Goal: Ask a question

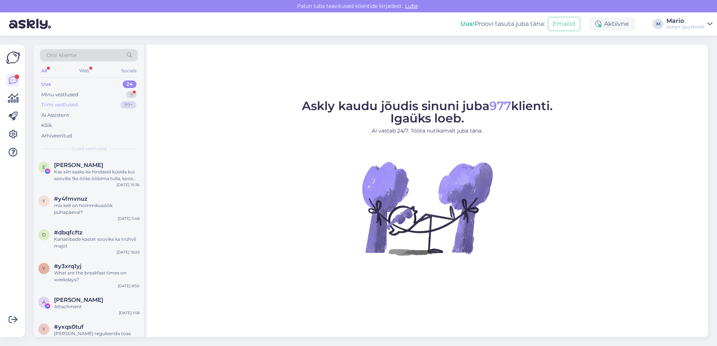
click at [71, 103] on div "Tiimi vestlused" at bounding box center [59, 104] width 37 height 7
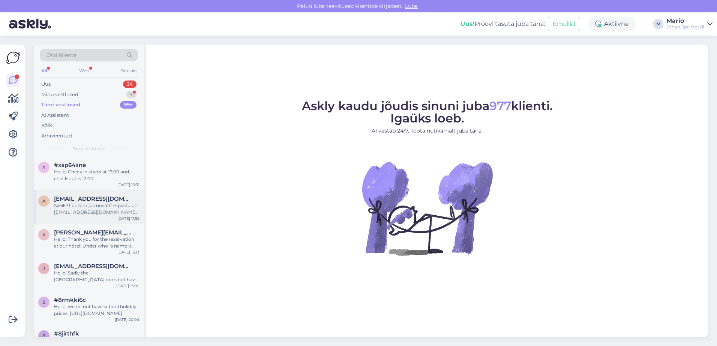
click at [93, 205] on div "Sveiki! Lūdzam jūs nosūtīt e-pastu uz [EMAIL_ADDRESS][DOMAIN_NAME]. Pēc vēlēšan…" at bounding box center [96, 208] width 85 height 13
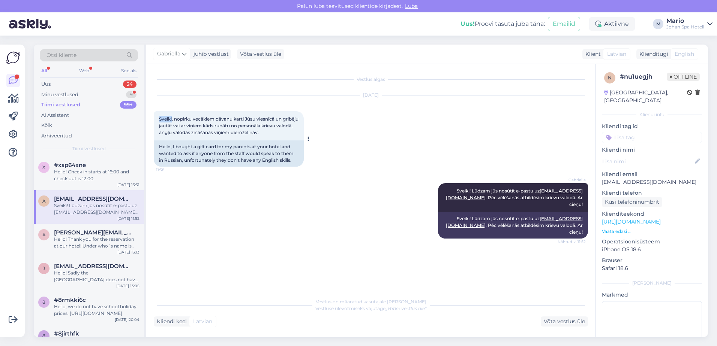
drag, startPoint x: 158, startPoint y: 119, endPoint x: 172, endPoint y: 120, distance: 14.6
click at [172, 120] on div "Sveiki, nopirku vecākiem dāvanu karti Jūsu viesnīcā un gribēju jautāt vai ar vi…" at bounding box center [229, 125] width 150 height 29
click at [174, 188] on div "[PERSON_NAME]! Lūdzam jūs nosūtīt e-pastu uz [EMAIL_ADDRESS][DOMAIN_NAME] . Pēc…" at bounding box center [371, 211] width 434 height 72
drag, startPoint x: 156, startPoint y: 119, endPoint x: 294, endPoint y: 132, distance: 138.9
click at [294, 132] on div "Sveiki, nopirku vecākiem dāvanu karti Jūsu viesnīcā un gribēju jautāt vai ar vi…" at bounding box center [229, 125] width 150 height 29
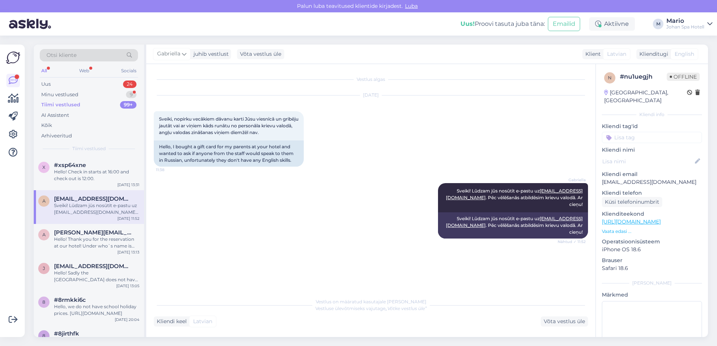
drag, startPoint x: 237, startPoint y: 218, endPoint x: 230, endPoint y: 203, distance: 15.9
click at [230, 203] on div "[PERSON_NAME]! Lūdzam jūs nosūtīt e-pastu uz [EMAIL_ADDRESS][DOMAIN_NAME] . Pēc…" at bounding box center [371, 211] width 434 height 72
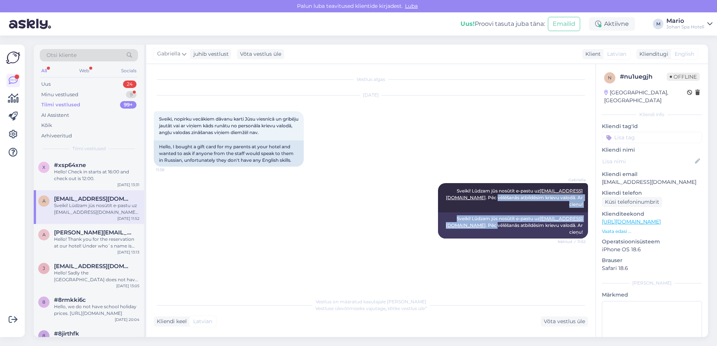
drag, startPoint x: 230, startPoint y: 203, endPoint x: 215, endPoint y: 189, distance: 21.2
click at [219, 195] on div "[PERSON_NAME]! Lūdzam jūs nosūtīt e-pastu uz [EMAIL_ADDRESS][DOMAIN_NAME] . Pēc…" at bounding box center [371, 211] width 434 height 72
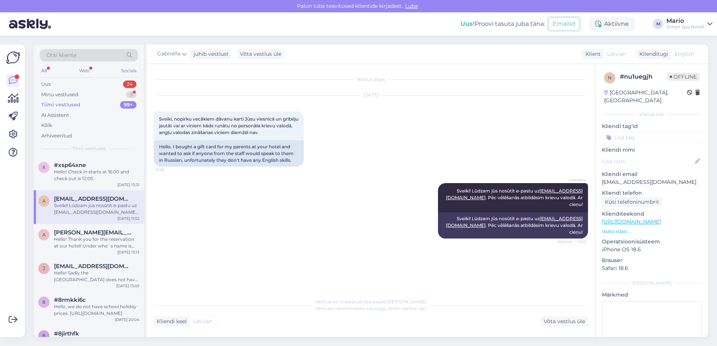
click at [223, 198] on div "[PERSON_NAME]! Lūdzam jūs nosūtīt e-pastu uz [EMAIL_ADDRESS][DOMAIN_NAME] . Pēc…" at bounding box center [371, 211] width 434 height 72
click at [193, 210] on div "[PERSON_NAME]! Lūdzam jūs nosūtīt e-pastu uz [EMAIL_ADDRESS][DOMAIN_NAME] . Pēc…" at bounding box center [371, 211] width 434 height 72
drag, startPoint x: 171, startPoint y: 146, endPoint x: 208, endPoint y: 153, distance: 37.0
click at [208, 153] on div "Hello, I bought a gift card for my parents at your hotel and wanted to ask if a…" at bounding box center [229, 154] width 150 height 26
drag, startPoint x: 208, startPoint y: 153, endPoint x: 213, endPoint y: 186, distance: 33.1
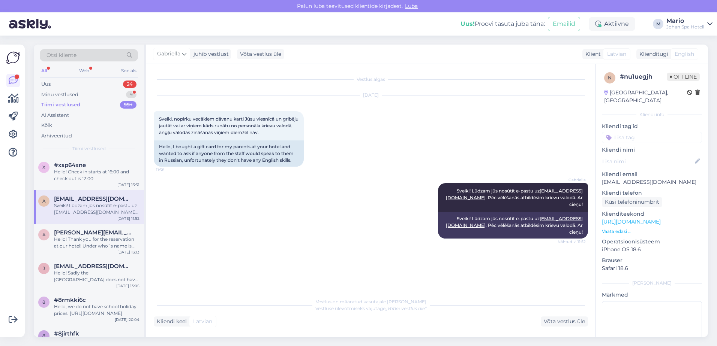
click at [213, 186] on div "[PERSON_NAME]! Lūdzam jūs nosūtīt e-pastu uz [EMAIL_ADDRESS][DOMAIN_NAME] . Pēc…" at bounding box center [371, 211] width 434 height 72
click at [209, 192] on div "[PERSON_NAME]! Lūdzam jūs nosūtīt e-pastu uz [EMAIL_ADDRESS][DOMAIN_NAME] . Pēc…" at bounding box center [371, 211] width 434 height 72
drag, startPoint x: 208, startPoint y: 190, endPoint x: 190, endPoint y: 163, distance: 33.0
click at [208, 190] on div "[PERSON_NAME]! Lūdzam jūs nosūtīt e-pastu uz [EMAIL_ADDRESS][DOMAIN_NAME] . Pēc…" at bounding box center [371, 211] width 434 height 72
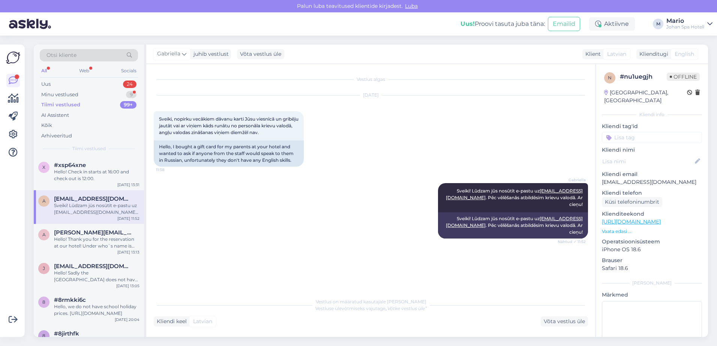
drag, startPoint x: 200, startPoint y: 187, endPoint x: 198, endPoint y: 197, distance: 9.9
click at [200, 189] on div "[PERSON_NAME]! Lūdzam jūs nosūtīt e-pastu uz [EMAIL_ADDRESS][DOMAIN_NAME] . Pēc…" at bounding box center [371, 211] width 434 height 72
click at [198, 197] on div "[PERSON_NAME]! Lūdzam jūs nosūtīt e-pastu uz [EMAIL_ADDRESS][DOMAIN_NAME] . Pēc…" at bounding box center [371, 211] width 434 height 72
click at [201, 192] on div "[PERSON_NAME]! Lūdzam jūs nosūtīt e-pastu uz [EMAIL_ADDRESS][DOMAIN_NAME] . Pēc…" at bounding box center [371, 211] width 434 height 72
click at [200, 198] on div "[PERSON_NAME]! Lūdzam jūs nosūtīt e-pastu uz [EMAIL_ADDRESS][DOMAIN_NAME] . Pēc…" at bounding box center [371, 211] width 434 height 72
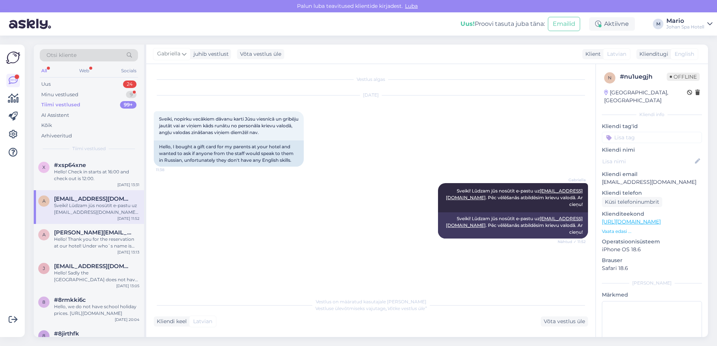
drag, startPoint x: 202, startPoint y: 189, endPoint x: 196, endPoint y: 205, distance: 16.8
click at [202, 190] on div "[PERSON_NAME]! Lūdzam jūs nosūtīt e-pastu uz [EMAIL_ADDRESS][DOMAIN_NAME] . Pēc…" at bounding box center [371, 211] width 434 height 72
click at [196, 205] on div "[PERSON_NAME]! Lūdzam jūs nosūtīt e-pastu uz [EMAIL_ADDRESS][DOMAIN_NAME] . Pēc…" at bounding box center [371, 211] width 434 height 72
drag, startPoint x: 203, startPoint y: 186, endPoint x: 203, endPoint y: 192, distance: 5.2
click at [203, 189] on div "[PERSON_NAME]! Lūdzam jūs nosūtīt e-pastu uz [EMAIL_ADDRESS][DOMAIN_NAME] . Pēc…" at bounding box center [371, 211] width 434 height 72
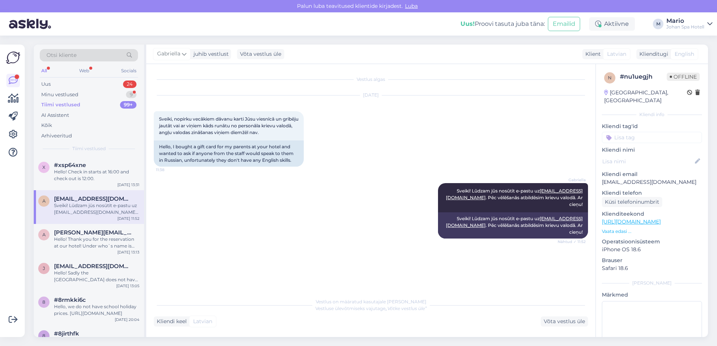
drag, startPoint x: 198, startPoint y: 206, endPoint x: 198, endPoint y: 176, distance: 30.0
click at [199, 206] on div "[PERSON_NAME]! Lūdzam jūs nosūtīt e-pastu uz [EMAIL_ADDRESS][DOMAIN_NAME] . Pēc…" at bounding box center [371, 211] width 434 height 72
click at [171, 145] on div "Hello, I bought a gift card for my parents at your hotel and wanted to ask if a…" at bounding box center [229, 154] width 150 height 26
click at [187, 198] on div "[PERSON_NAME]! Lūdzam jūs nosūtīt e-pastu uz [EMAIL_ADDRESS][DOMAIN_NAME] . Pēc…" at bounding box center [371, 211] width 434 height 72
drag, startPoint x: 171, startPoint y: 146, endPoint x: 189, endPoint y: 148, distance: 18.4
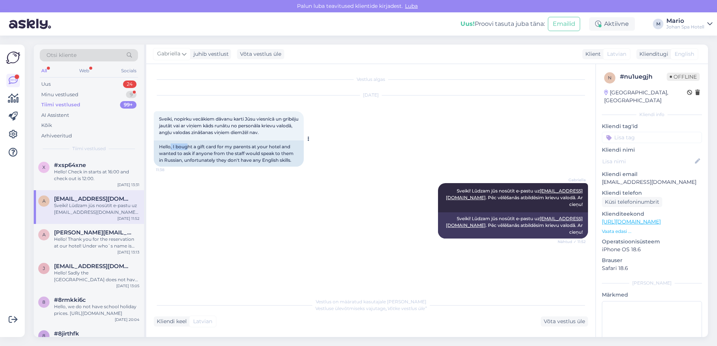
click at [189, 148] on div "Hello, I bought a gift card for my parents at your hotel and wanted to ask if a…" at bounding box center [229, 154] width 150 height 26
drag, startPoint x: 189, startPoint y: 148, endPoint x: 185, endPoint y: 177, distance: 29.9
click at [185, 177] on div "[PERSON_NAME]! Lūdzam jūs nosūtīt e-pastu uz [EMAIL_ADDRESS][DOMAIN_NAME] . Pēc…" at bounding box center [371, 211] width 434 height 72
drag, startPoint x: 171, startPoint y: 147, endPoint x: 211, endPoint y: 148, distance: 40.1
click at [211, 148] on div "Hello, I bought a gift card for my parents at your hotel and wanted to ask if a…" at bounding box center [229, 154] width 150 height 26
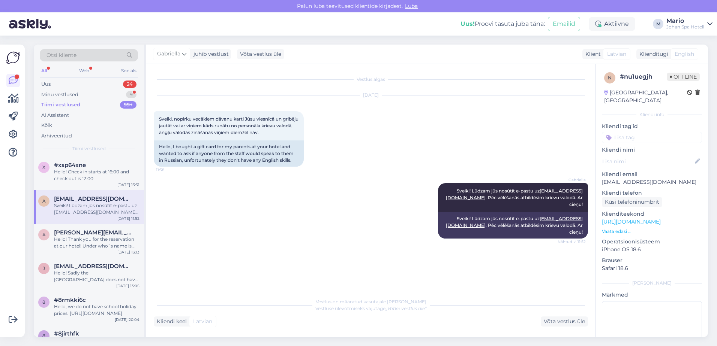
drag, startPoint x: 211, startPoint y: 148, endPoint x: 196, endPoint y: 174, distance: 29.5
click at [196, 174] on div "[DATE] Sveiki, nopirku vecākiem dāvanu karti Jūsu viesnīcā un gribēju jautāt va…" at bounding box center [371, 131] width 434 height 88
drag, startPoint x: 171, startPoint y: 147, endPoint x: 295, endPoint y: 165, distance: 125.4
click at [295, 165] on div "Hello, I bought a gift card for my parents at your hotel and wanted to ask if a…" at bounding box center [229, 154] width 150 height 26
drag, startPoint x: 295, startPoint y: 165, endPoint x: 398, endPoint y: 214, distance: 113.3
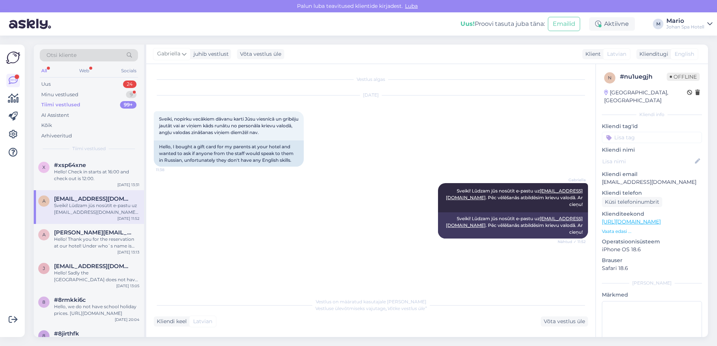
click at [355, 216] on div "[PERSON_NAME]! Lūdzam jūs nosūtīt e-pastu uz [EMAIL_ADDRESS][DOMAIN_NAME] . Pēc…" at bounding box center [371, 211] width 434 height 72
drag, startPoint x: 445, startPoint y: 211, endPoint x: 467, endPoint y: 210, distance: 21.8
click at [467, 213] on div "Sveiki! Lūdzam jūs nosūtīt e-pastu uz [EMAIL_ADDRESS][DOMAIN_NAME] . Pēc vēlēša…" at bounding box center [513, 226] width 150 height 26
drag, startPoint x: 467, startPoint y: 210, endPoint x: 461, endPoint y: 241, distance: 31.8
click at [461, 241] on div "Vestlus algas [DATE] Sveiki, nopirku vecākiem dāvanu karti Jūsu viesnīcā un gri…" at bounding box center [374, 180] width 441 height 216
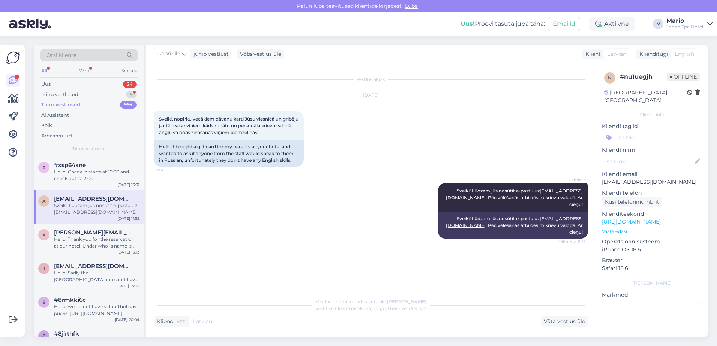
click at [466, 244] on div "Vestlus algas [DATE] Sveiki, nopirku vecākiem dāvanu karti Jūsu viesnīcā un gri…" at bounding box center [374, 180] width 441 height 216
click at [486, 243] on div "Vestlus algas [DATE] Sveiki, nopirku vecākiem dāvanu karti Jūsu viesnīcā un gri…" at bounding box center [374, 180] width 441 height 216
drag, startPoint x: 486, startPoint y: 243, endPoint x: 496, endPoint y: 247, distance: 11.0
click at [496, 247] on div "Vestlus algas [DATE] Sveiki, nopirku vecākiem dāvanu karti Jūsu viesnīcā un gri…" at bounding box center [374, 180] width 441 height 216
drag, startPoint x: 447, startPoint y: 211, endPoint x: 463, endPoint y: 209, distance: 16.2
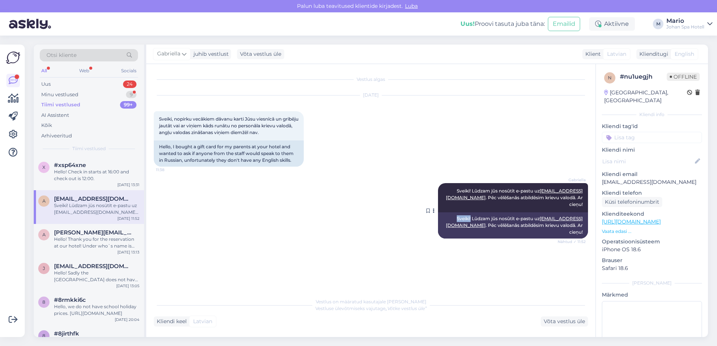
click at [463, 213] on div "Sveiki! Lūdzam jūs nosūtīt e-pastu uz [EMAIL_ADDRESS][DOMAIN_NAME] . Pēc vēlēša…" at bounding box center [513, 226] width 150 height 26
drag, startPoint x: 463, startPoint y: 209, endPoint x: 483, endPoint y: 245, distance: 41.0
click at [480, 249] on div "Vestlus algas [DATE] Sveiki, nopirku vecākiem dāvanu karti Jūsu viesnīcā un gri…" at bounding box center [374, 180] width 441 height 216
click at [465, 252] on div "Vestlus algas [DATE] Sveiki, nopirku vecākiem dāvanu karti Jūsu viesnīcā un gri…" at bounding box center [374, 180] width 441 height 216
click at [479, 246] on div "Vestlus algas [DATE] Sveiki, nopirku vecākiem dāvanu karti Jūsu viesnīcā un gri…" at bounding box center [374, 180] width 441 height 216
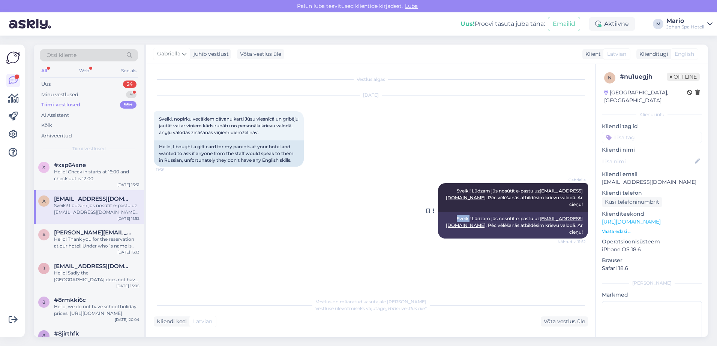
drag, startPoint x: 446, startPoint y: 212, endPoint x: 462, endPoint y: 211, distance: 15.8
click at [462, 213] on div "Sveiki! Lūdzam jūs nosūtīt e-pastu uz [EMAIL_ADDRESS][DOMAIN_NAME] . Pēc vēlēša…" at bounding box center [513, 226] width 150 height 26
drag, startPoint x: 462, startPoint y: 211, endPoint x: 481, endPoint y: 255, distance: 48.0
click at [481, 255] on div "Vestlus algas [DATE] Sveiki, nopirku vecākiem dāvanu karti Jūsu viesnīcā un gri…" at bounding box center [374, 180] width 441 height 216
click at [489, 254] on div "Vestlus algas [DATE] Sveiki, nopirku vecākiem dāvanu karti Jūsu viesnīcā un gri…" at bounding box center [374, 180] width 441 height 216
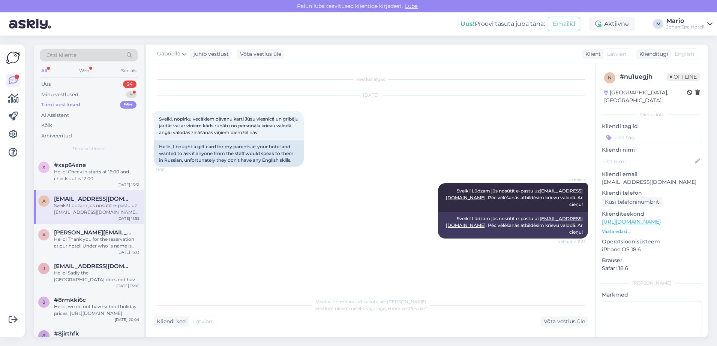
click at [497, 254] on div "Vestlus algas [DATE] Sveiki, nopirku vecākiem dāvanu karti Jūsu viesnīcā un gri…" at bounding box center [374, 180] width 441 height 216
click at [485, 247] on div "Vestlus algas [DATE] Sveiki, nopirku vecākiem dāvanu karti Jūsu viesnīcā un gri…" at bounding box center [374, 180] width 441 height 216
click at [480, 250] on div "Vestlus algas [DATE] Sveiki, nopirku vecākiem dāvanu karti Jūsu viesnīcā un gri…" at bounding box center [374, 180] width 441 height 216
drag, startPoint x: 443, startPoint y: 211, endPoint x: 527, endPoint y: 212, distance: 83.6
click at [527, 213] on div "Sveiki! Lūdzam jūs nosūtīt e-pastu uz [EMAIL_ADDRESS][DOMAIN_NAME] . Pēc vēlēša…" at bounding box center [513, 226] width 150 height 26
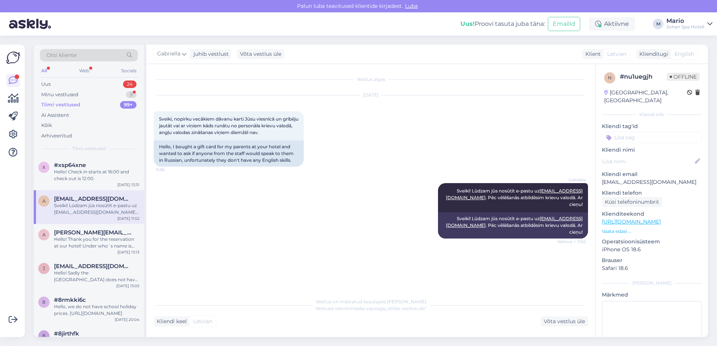
drag, startPoint x: 527, startPoint y: 212, endPoint x: 514, endPoint y: 252, distance: 42.1
click at [514, 252] on div "Vestlus algas [DATE] Sveiki, nopirku vecākiem dāvanu karti Jūsu viesnīcā un gri…" at bounding box center [374, 180] width 441 height 216
click at [534, 257] on div "Vestlus algas [DATE] Sveiki, nopirku vecākiem dāvanu karti Jūsu viesnīcā un gri…" at bounding box center [374, 180] width 441 height 216
